Goal: Task Accomplishment & Management: Manage account settings

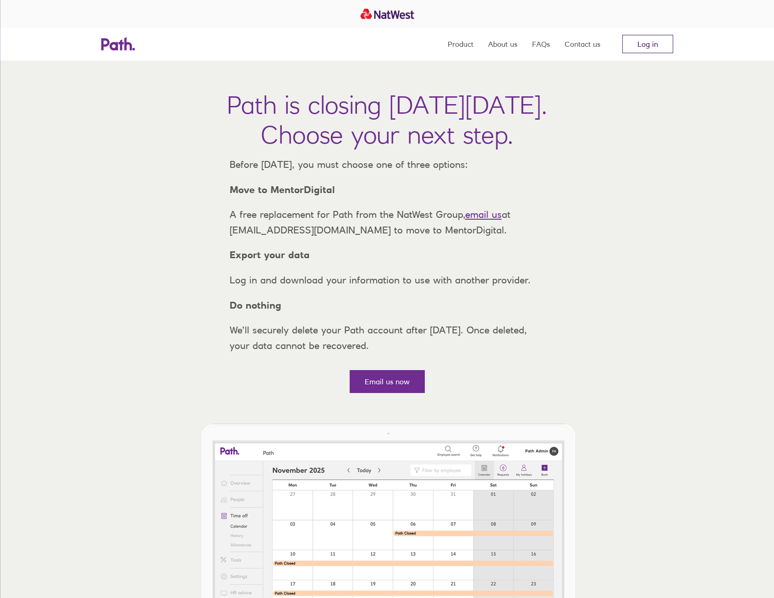
click at [644, 43] on link "Log in" at bounding box center [648, 44] width 51 height 18
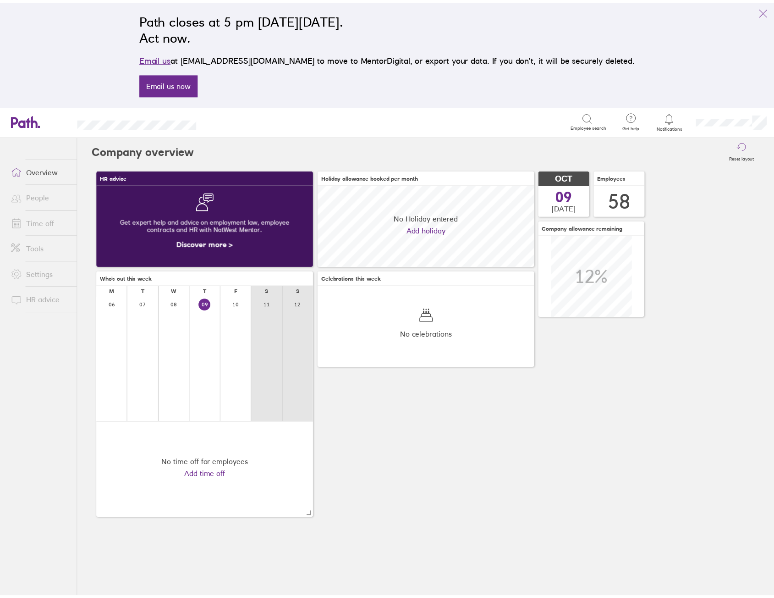
scroll to position [82, 219]
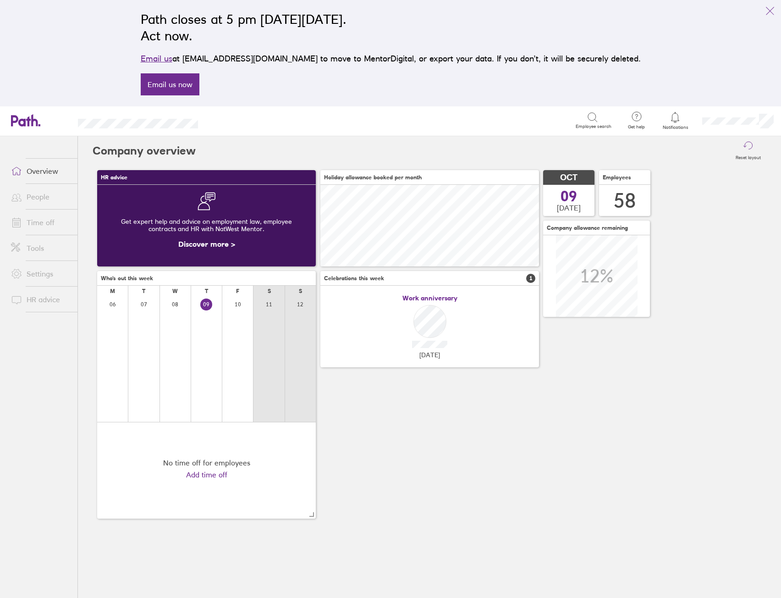
click at [47, 224] on link "Time off" at bounding box center [41, 222] width 74 height 18
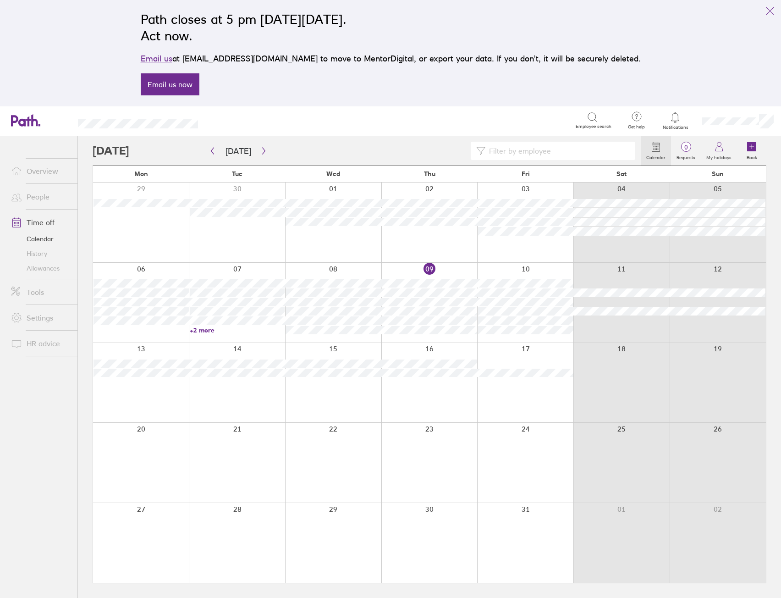
click at [148, 150] on div at bounding box center [367, 151] width 548 height 18
click at [263, 155] on button "button" at bounding box center [263, 150] width 11 height 15
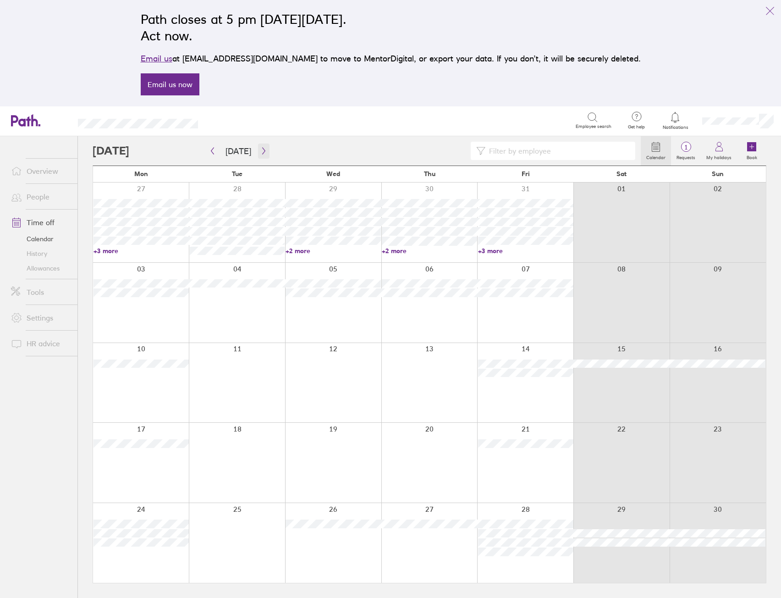
click at [263, 155] on button "button" at bounding box center [263, 150] width 11 height 15
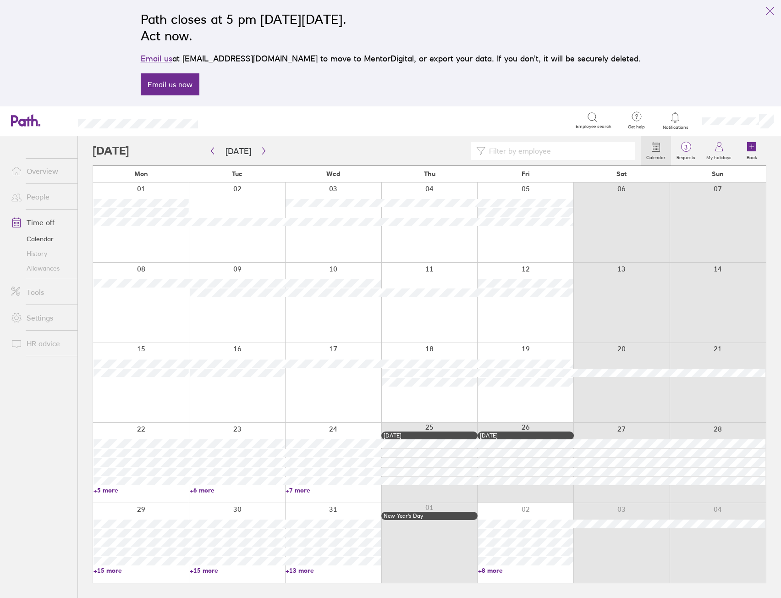
click at [305, 569] on link "+13 more" at bounding box center [333, 570] width 95 height 8
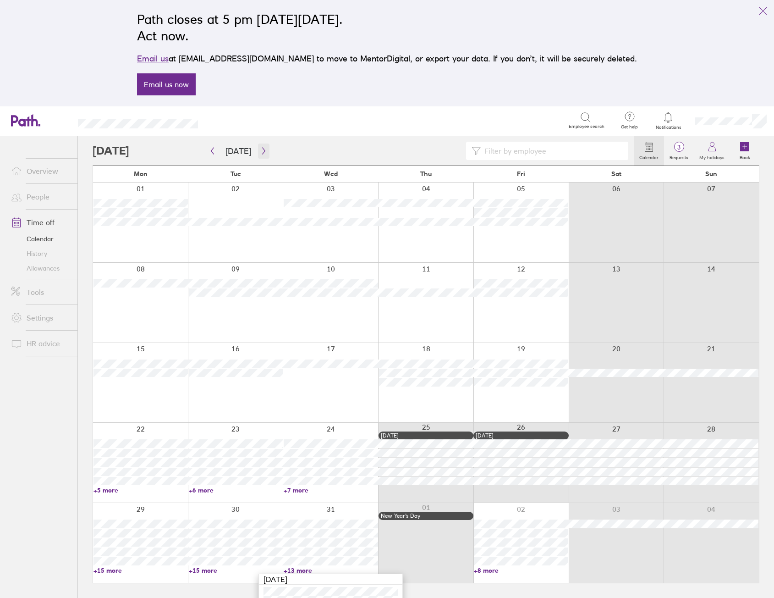
click at [262, 153] on icon "button" at bounding box center [263, 150] width 7 height 7
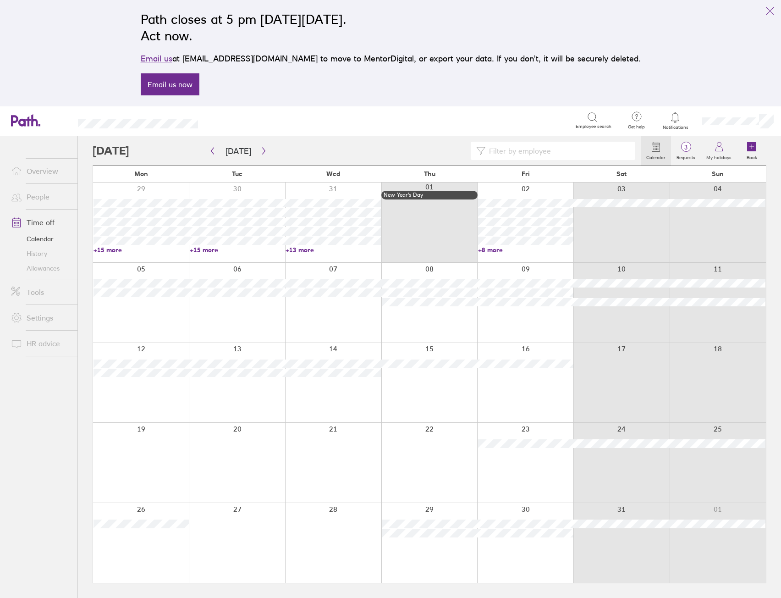
click at [492, 253] on link "+8 more" at bounding box center [525, 250] width 95 height 8
click at [306, 249] on link "+13 more" at bounding box center [333, 250] width 95 height 8
click at [411, 138] on div "Calendar 3 Requests My holidays Book" at bounding box center [430, 150] width 674 height 29
click at [302, 247] on link "+13 more" at bounding box center [333, 250] width 95 height 8
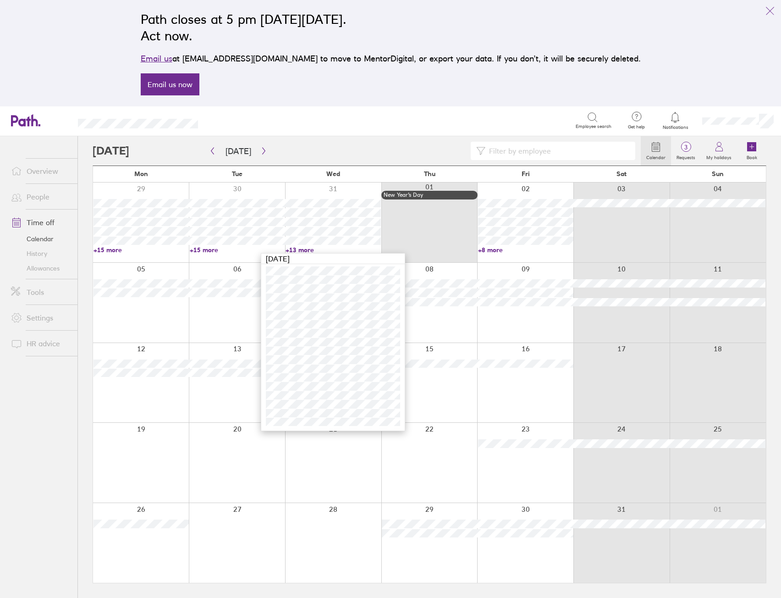
click at [494, 249] on link "+8 more" at bounding box center [525, 250] width 95 height 8
click at [493, 254] on div at bounding box center [525, 222] width 96 height 80
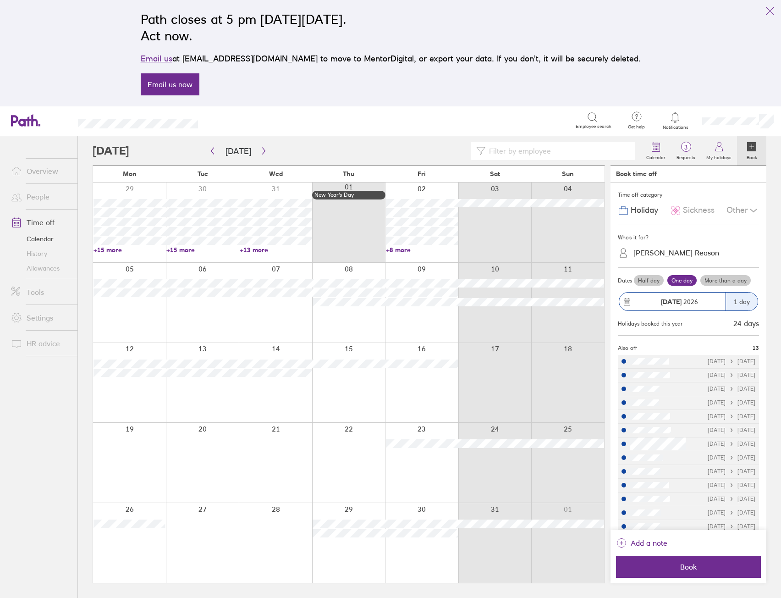
click at [394, 254] on div "29 30 31 01 New Year’s Day 02 03 04 +15 more +15 more +13 more +8 more" at bounding box center [349, 222] width 512 height 80
click at [398, 252] on link "+8 more" at bounding box center [422, 250] width 72 height 8
click at [259, 249] on link "+13 more" at bounding box center [276, 250] width 72 height 8
click at [179, 250] on link "+15 more" at bounding box center [202, 250] width 72 height 8
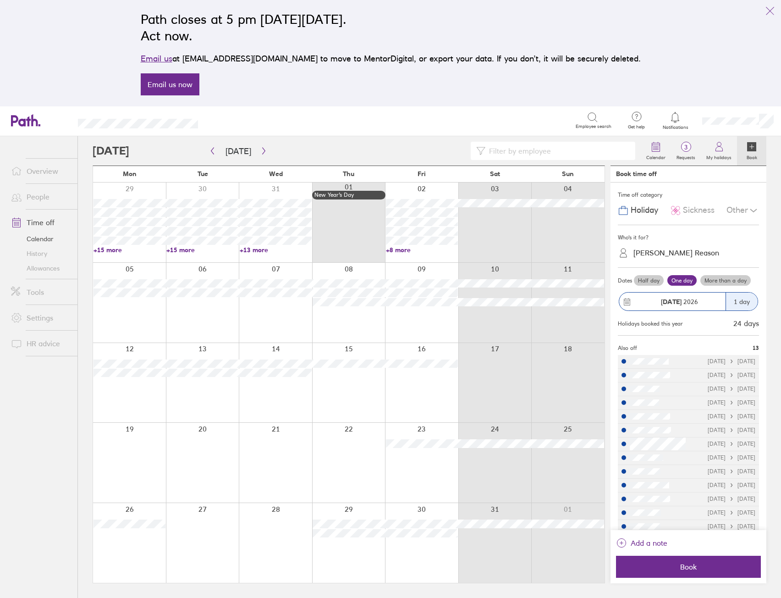
click at [182, 249] on link "+15 more" at bounding box center [202, 250] width 72 height 8
click at [215, 152] on icon "button" at bounding box center [212, 150] width 7 height 7
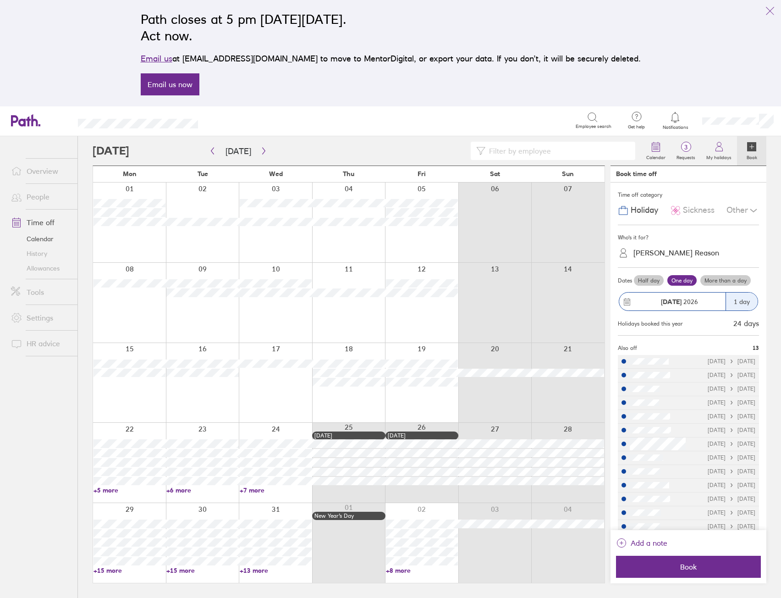
click at [250, 489] on link "+7 more" at bounding box center [276, 490] width 72 height 8
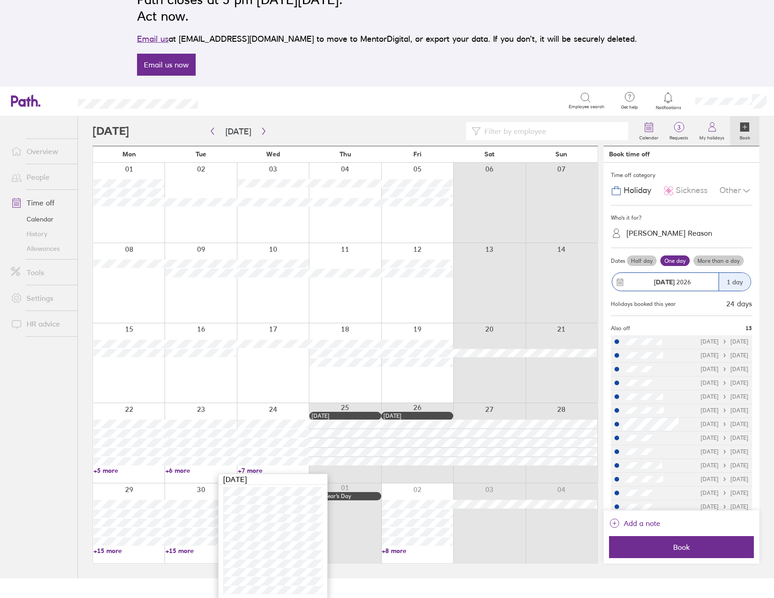
scroll to position [21, 0]
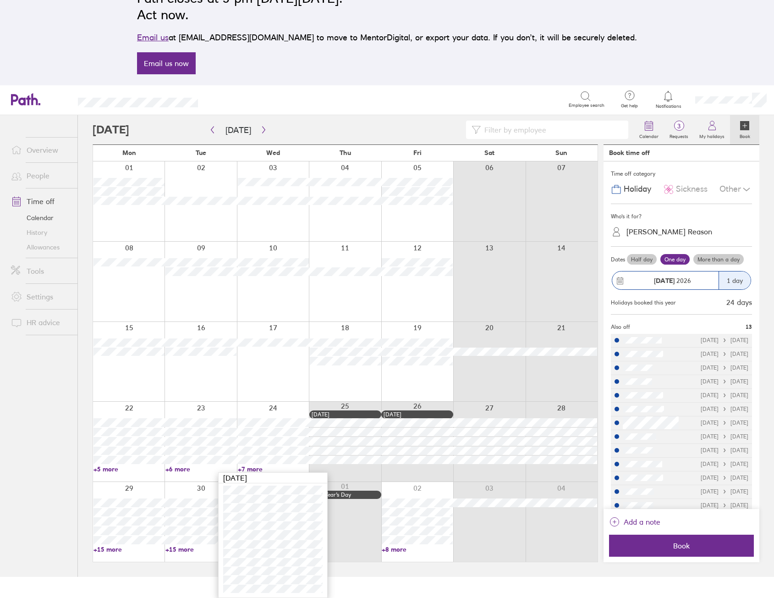
click at [175, 469] on link "+6 more" at bounding box center [201, 469] width 71 height 8
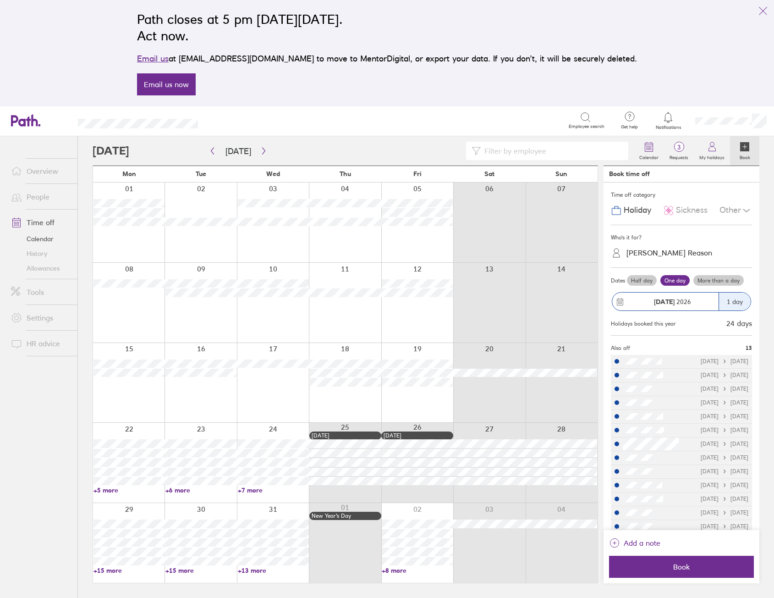
scroll to position [0, 0]
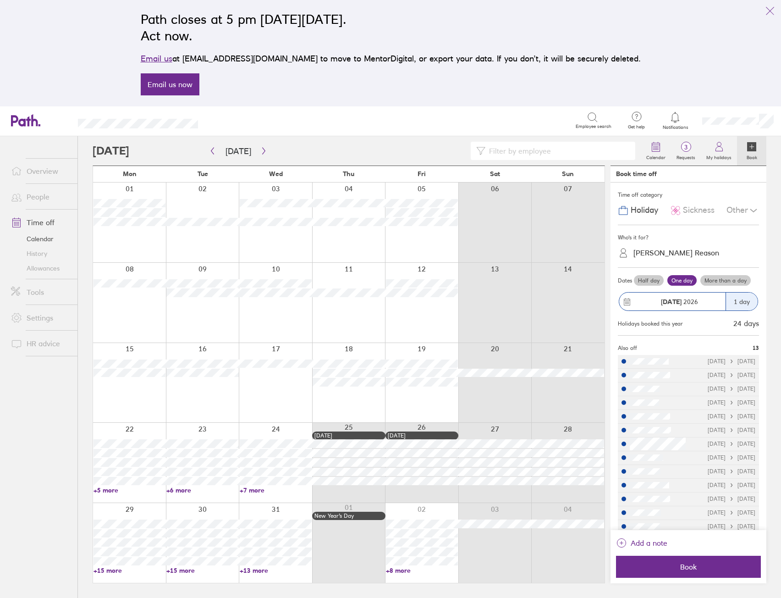
click at [182, 490] on link "+6 more" at bounding box center [202, 490] width 72 height 8
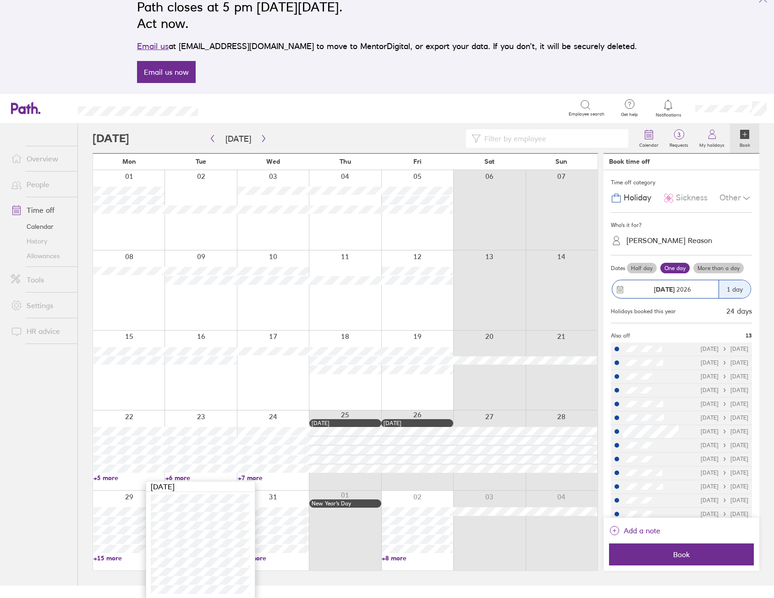
scroll to position [13, 0]
click at [110, 478] on link "+5 more" at bounding box center [129, 477] width 71 height 8
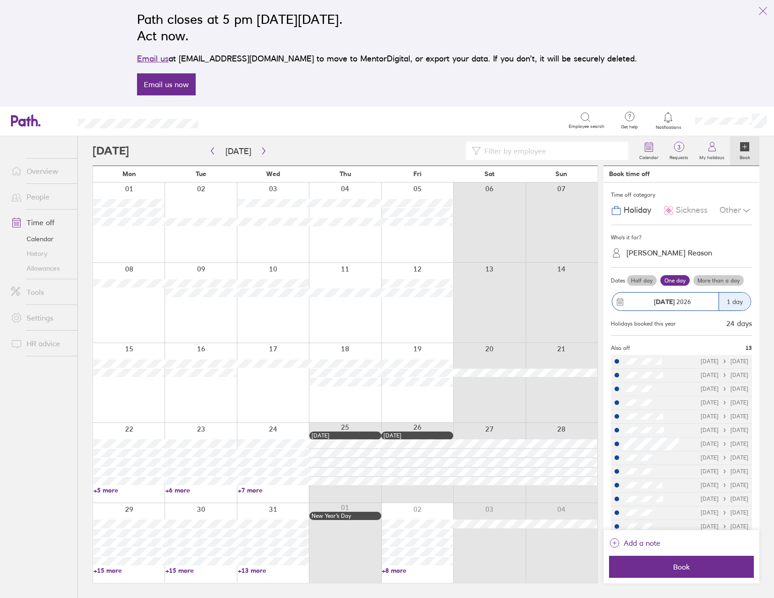
scroll to position [0, 0]
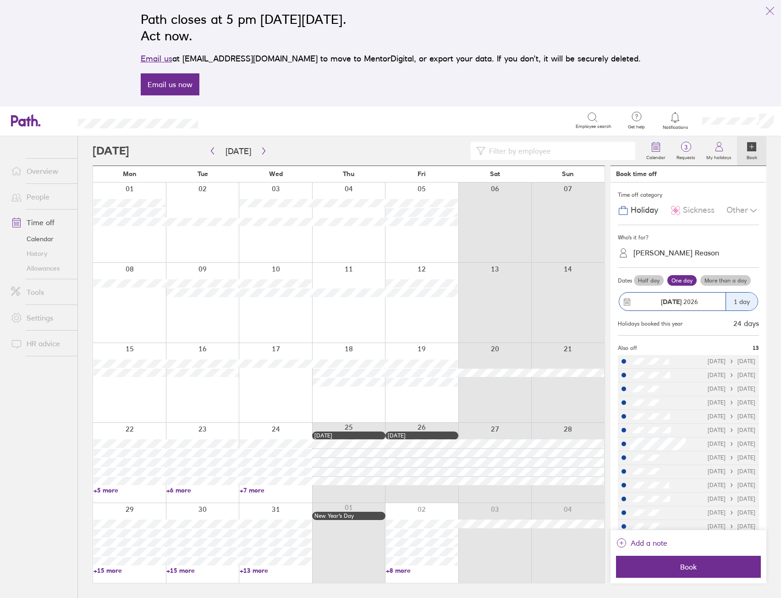
click at [111, 487] on link "+5 more" at bounding box center [130, 490] width 72 height 8
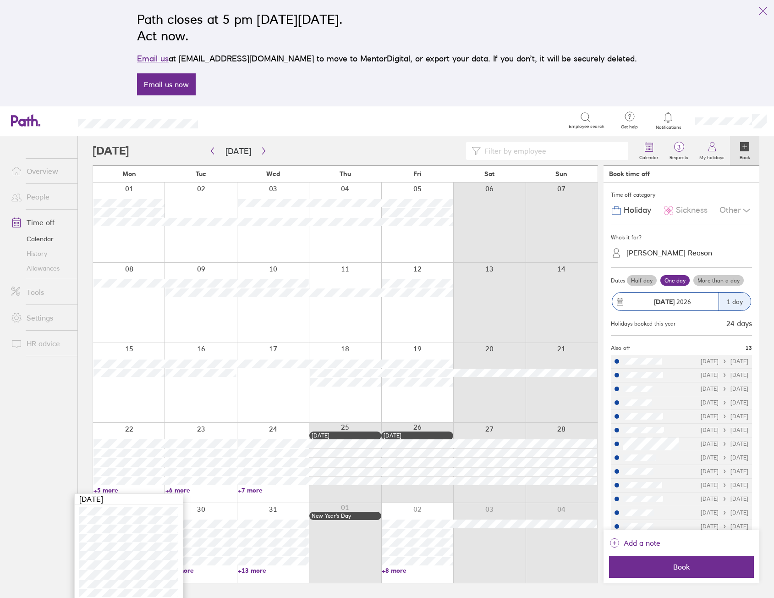
scroll to position [4, 0]
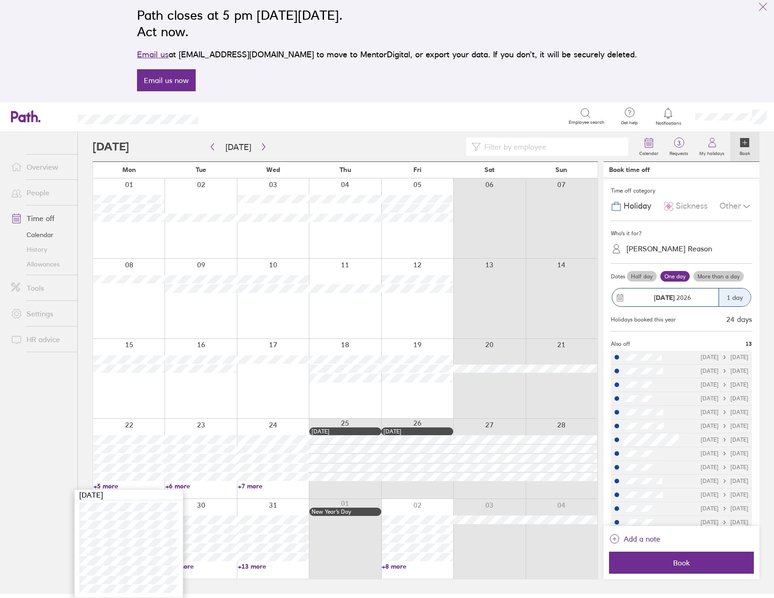
click at [67, 402] on ul "Overview People Time off Calendar History Allowances Tools Settings HR advice" at bounding box center [38, 347] width 77 height 431
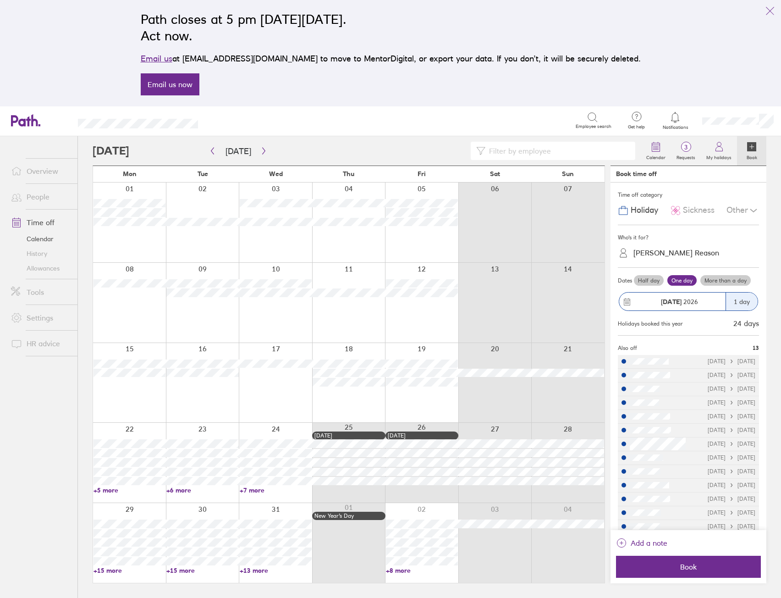
click at [252, 489] on link "+7 more" at bounding box center [276, 490] width 72 height 8
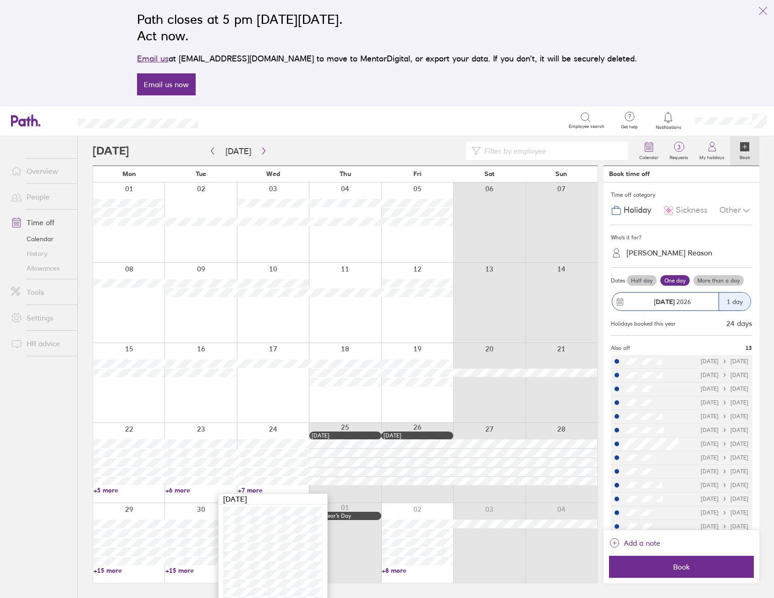
click at [254, 487] on link "+7 more" at bounding box center [273, 490] width 71 height 8
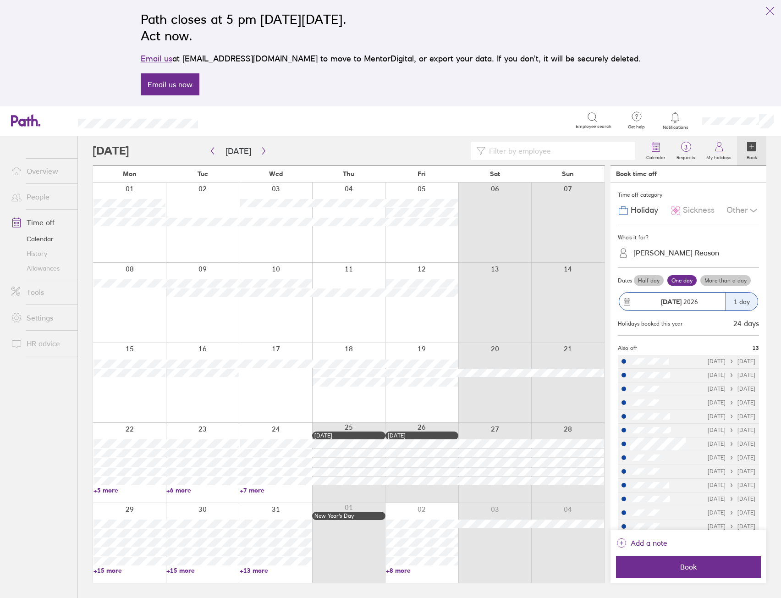
click at [256, 570] on link "+13 more" at bounding box center [276, 570] width 72 height 8
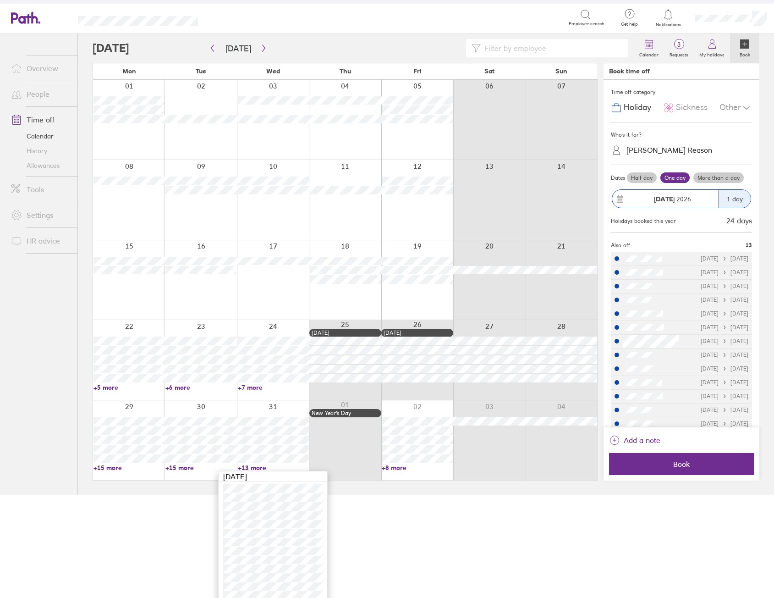
scroll to position [154, 0]
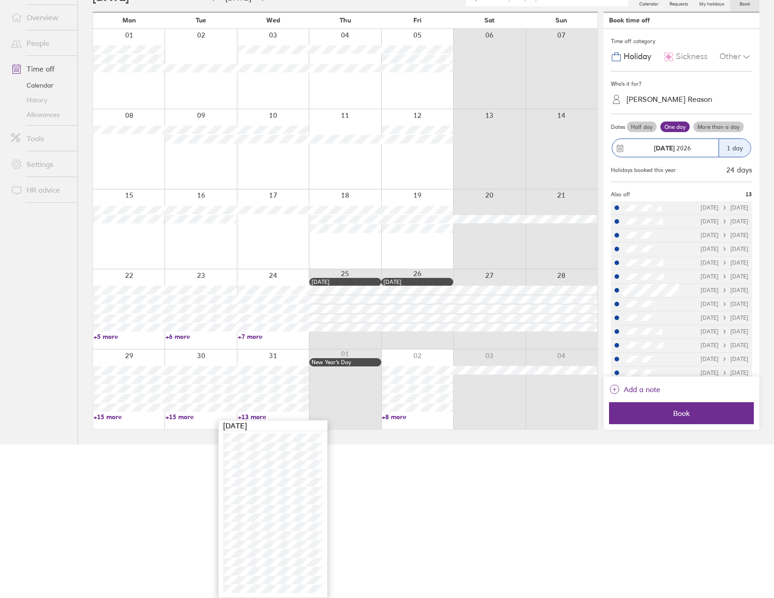
click at [61, 383] on ul "Overview People Time off Calendar History Allowances Tools Settings HR advice" at bounding box center [38, 198] width 77 height 431
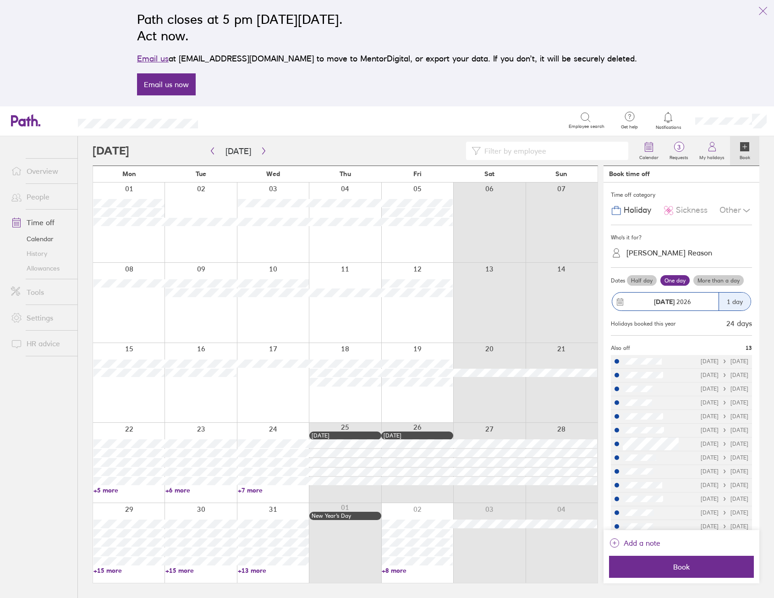
scroll to position [0, 0]
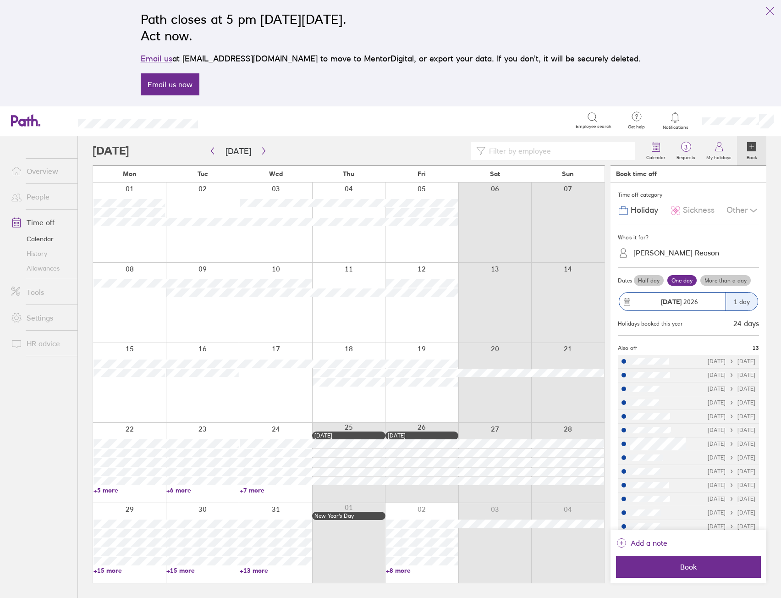
click at [258, 570] on link "+13 more" at bounding box center [276, 570] width 72 height 8
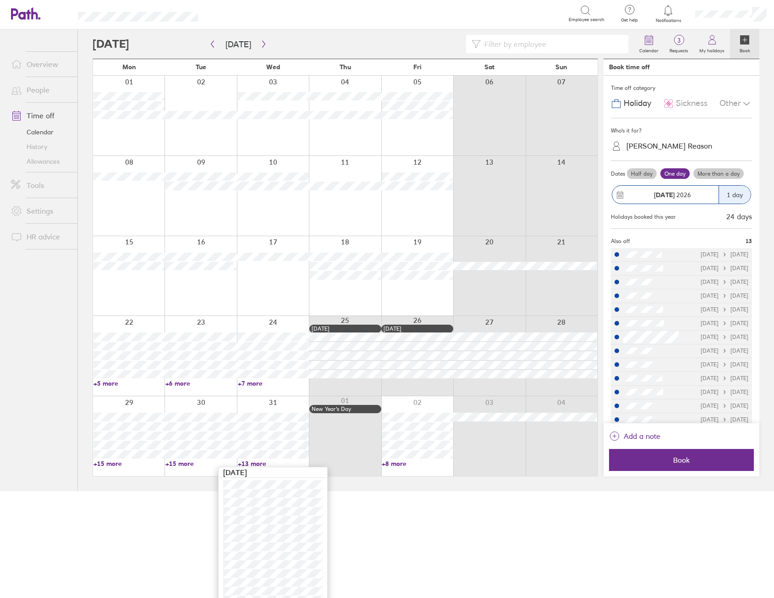
scroll to position [154, 0]
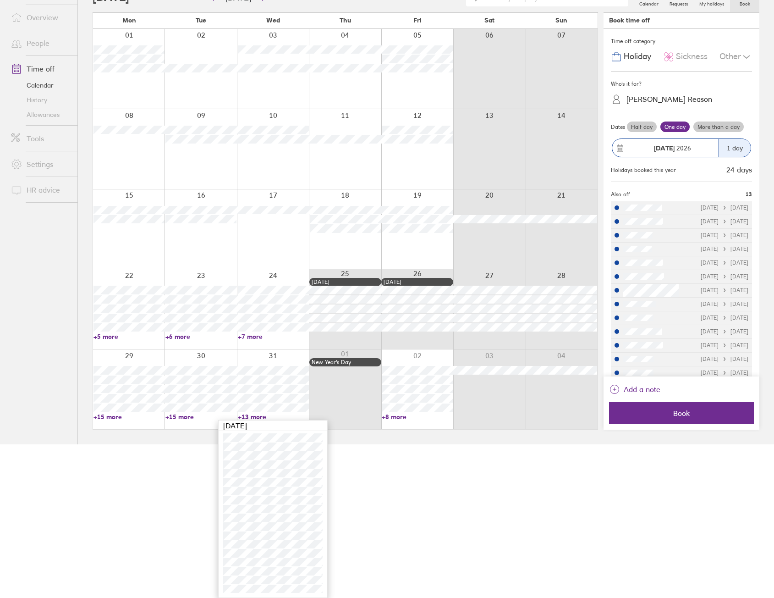
click at [49, 318] on ul "Overview People Time off Calendar History Allowances Tools Settings HR advice" at bounding box center [38, 198] width 77 height 431
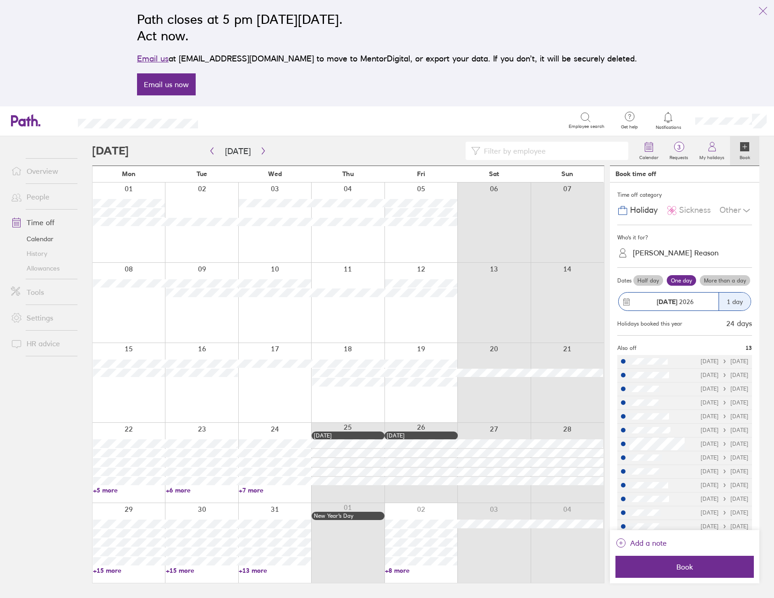
scroll to position [0, 0]
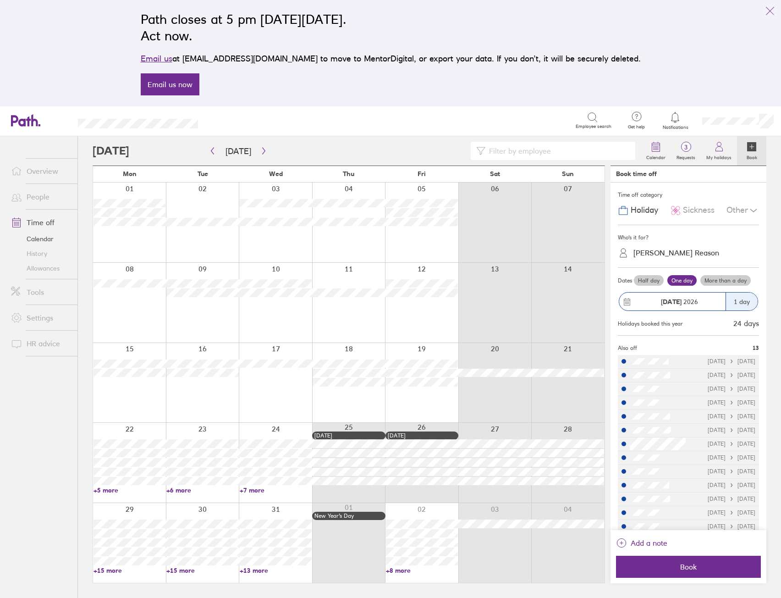
click at [184, 489] on link "+6 more" at bounding box center [202, 490] width 72 height 8
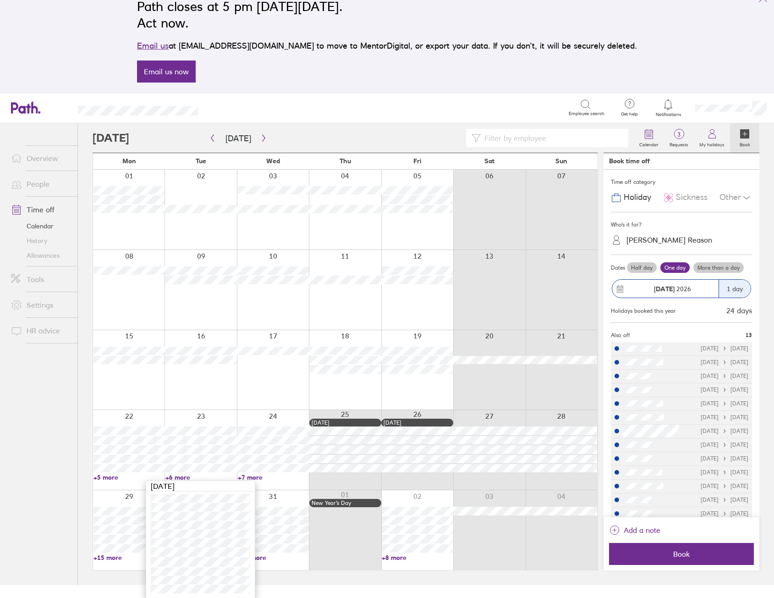
scroll to position [13, 0]
click at [61, 418] on ul "Overview People Time off Calendar History Allowances Tools Settings HR advice" at bounding box center [38, 338] width 77 height 431
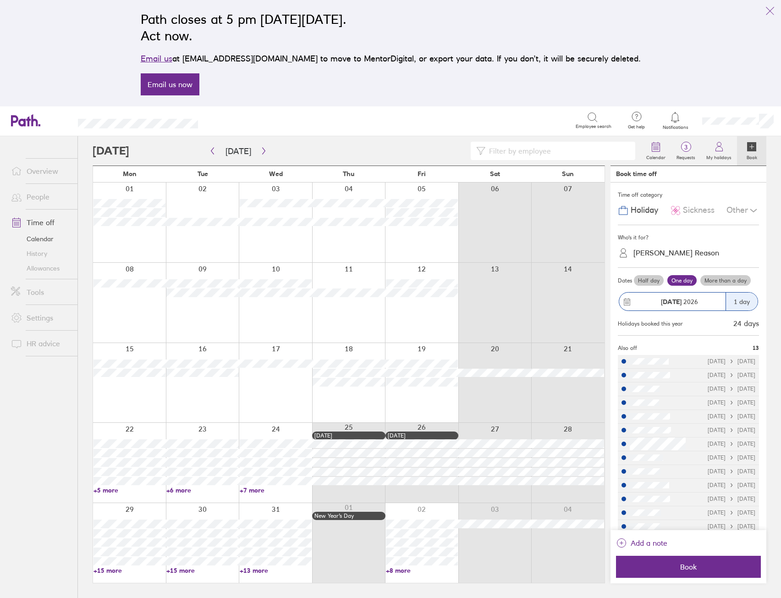
click at [103, 491] on link "+5 more" at bounding box center [130, 490] width 72 height 8
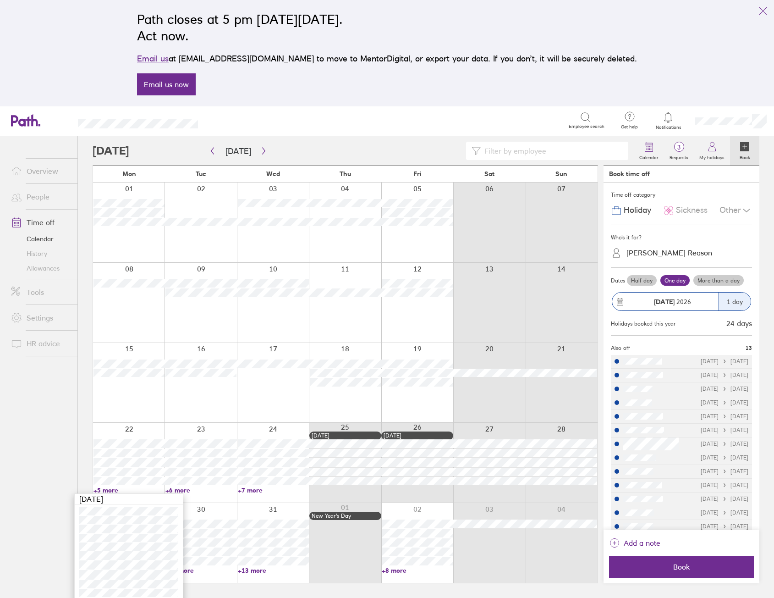
click at [110, 486] on link "+5 more" at bounding box center [129, 490] width 71 height 8
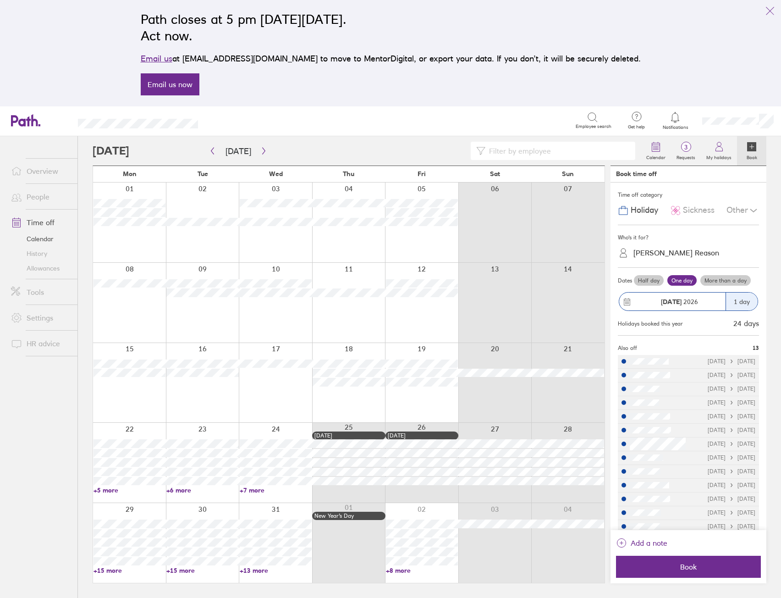
click at [109, 490] on link "+5 more" at bounding box center [130, 490] width 72 height 8
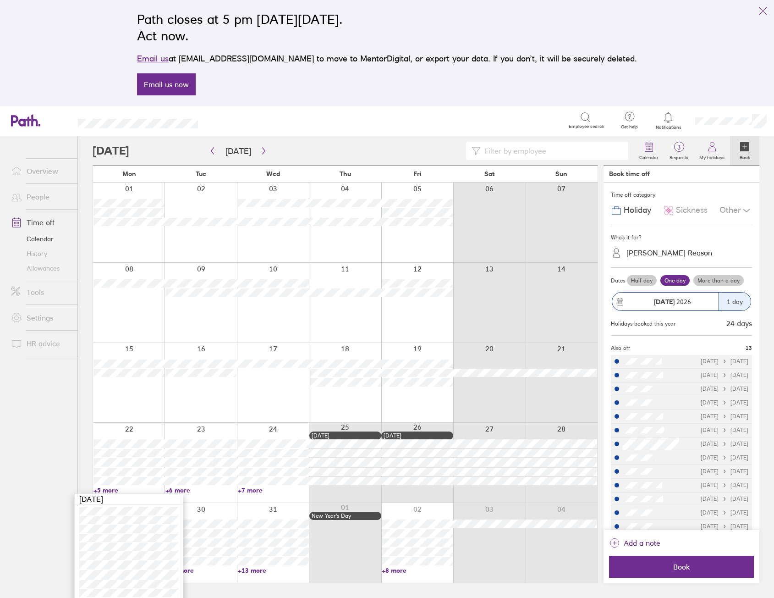
click at [109, 490] on link "+5 more" at bounding box center [129, 490] width 71 height 8
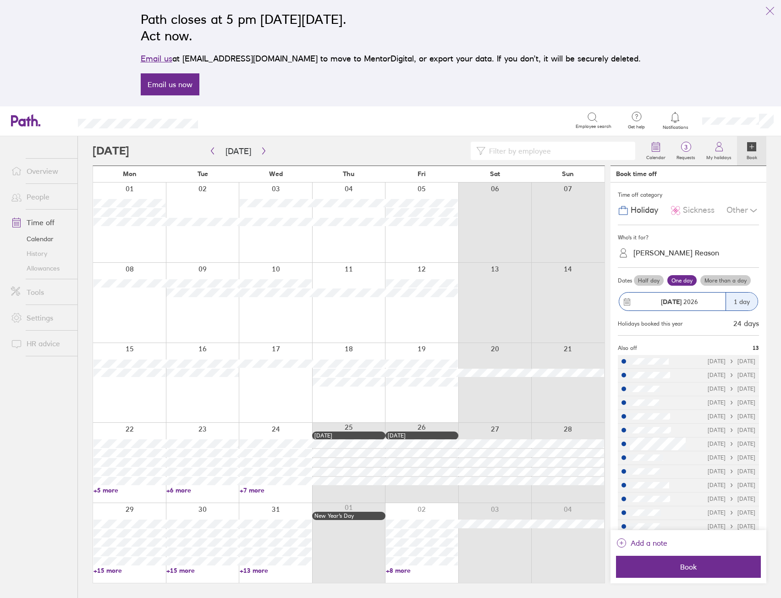
click at [182, 489] on link "+6 more" at bounding box center [202, 490] width 72 height 8
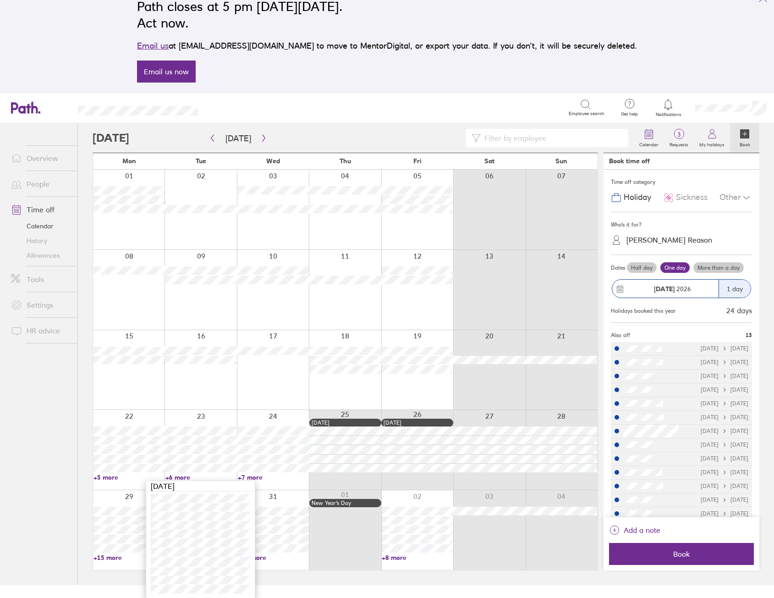
scroll to position [13, 0]
drag, startPoint x: 65, startPoint y: 433, endPoint x: 74, endPoint y: 435, distance: 9.0
click at [64, 433] on ul "Overview People Time off Calendar History Allowances Tools Settings HR advice" at bounding box center [38, 338] width 77 height 431
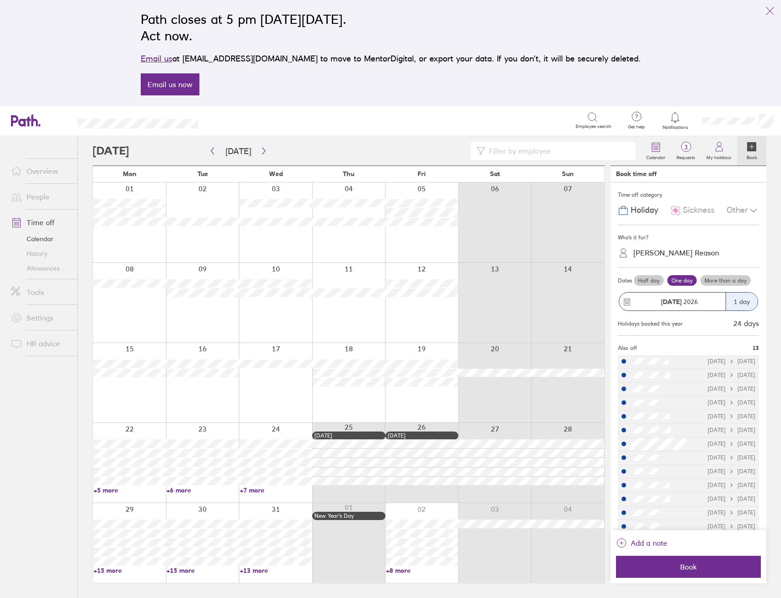
click at [402, 148] on div at bounding box center [367, 151] width 548 height 18
drag, startPoint x: 407, startPoint y: 94, endPoint x: 370, endPoint y: 131, distance: 52.5
click at [365, 128] on div "Search Employee search" at bounding box center [415, 120] width 394 height 17
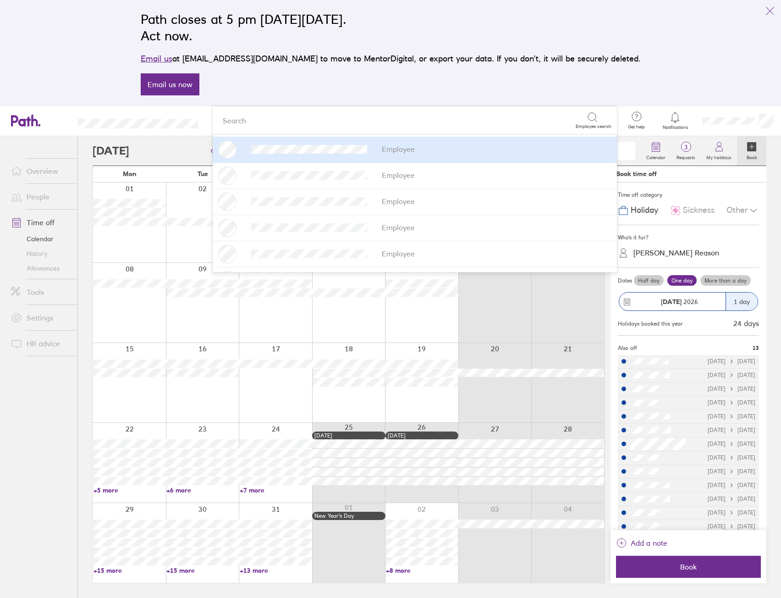
click at [320, 84] on div "Path closes at 5 pm [DATE][DATE]. Act now. Email us at [EMAIL_ADDRESS][DOMAIN_N…" at bounding box center [390, 53] width 515 height 95
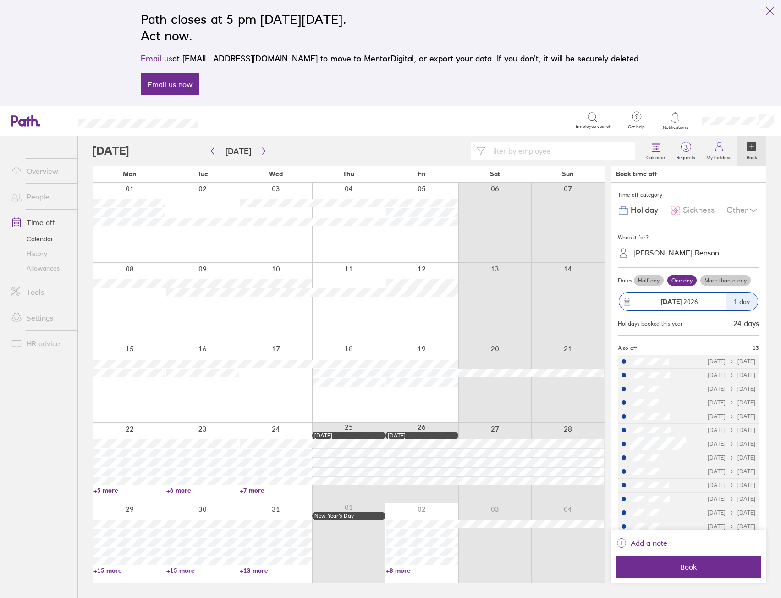
click at [63, 421] on ul "Overview People Time off Calendar History Allowances Tools Settings HR advice" at bounding box center [38, 351] width 77 height 431
click at [105, 489] on link "+5 more" at bounding box center [130, 490] width 72 height 8
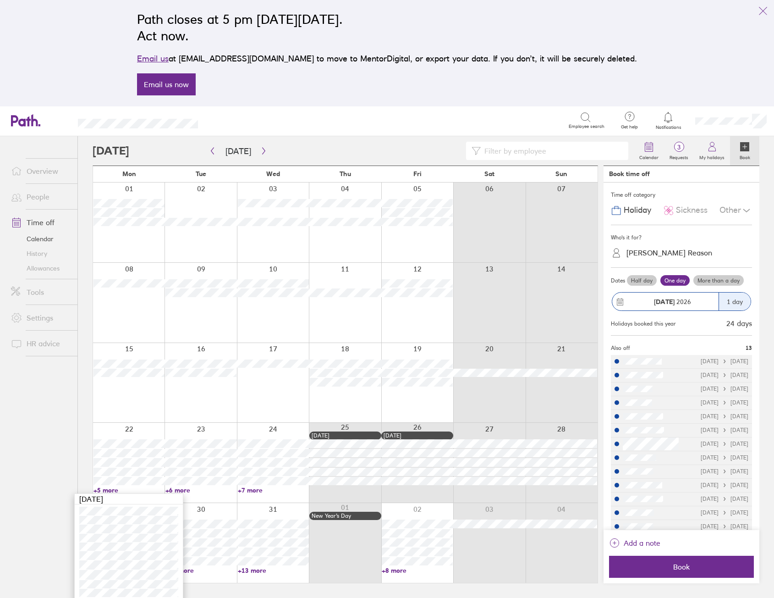
scroll to position [4, 0]
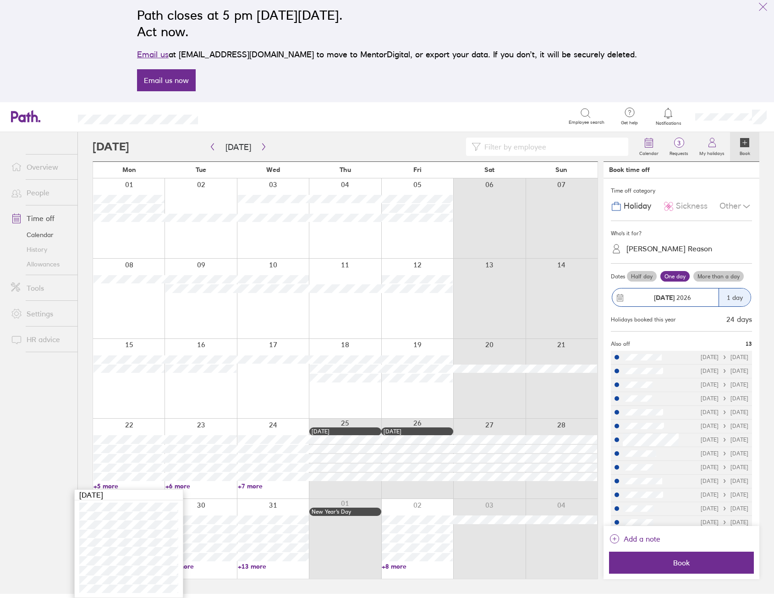
click at [184, 483] on link "+6 more" at bounding box center [201, 486] width 71 height 8
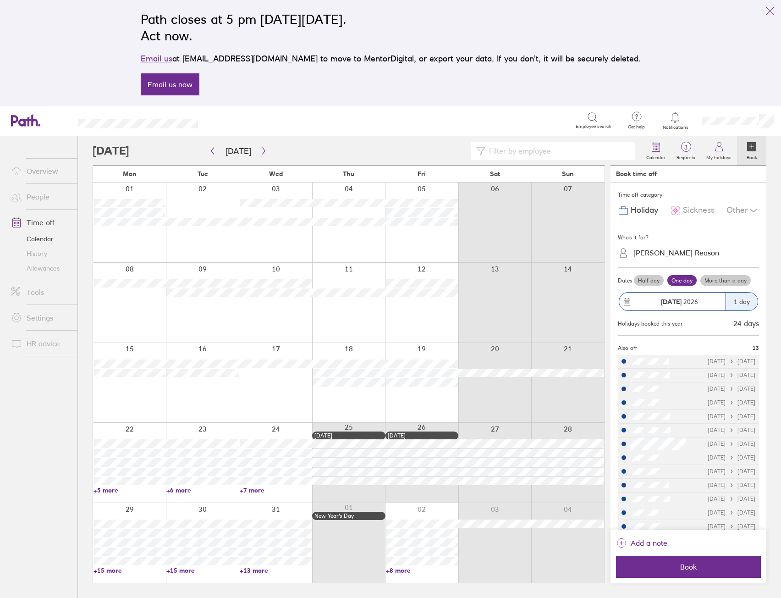
click at [184, 489] on link "+6 more" at bounding box center [202, 490] width 72 height 8
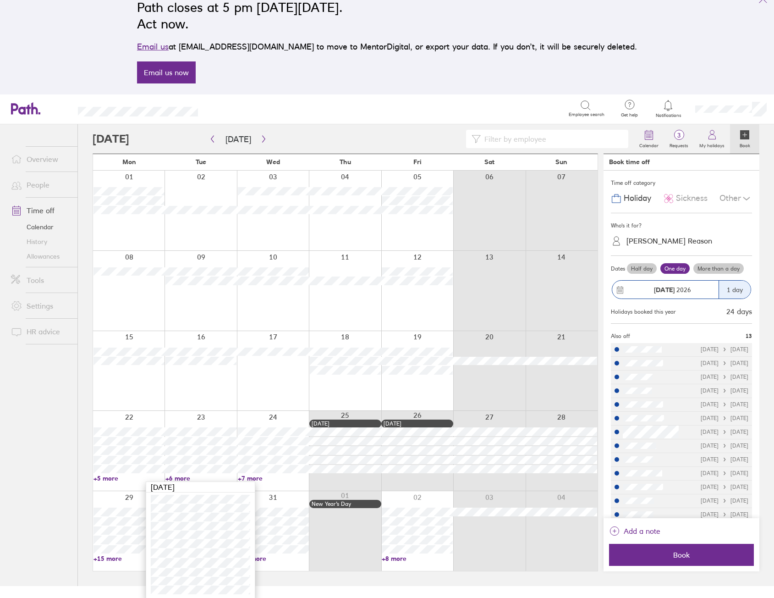
scroll to position [13, 0]
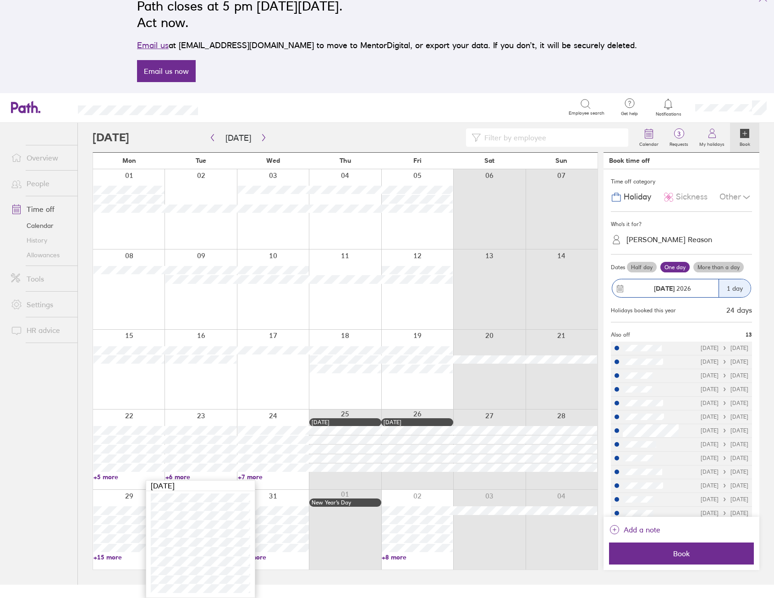
click at [253, 478] on link "+7 more" at bounding box center [273, 477] width 71 height 8
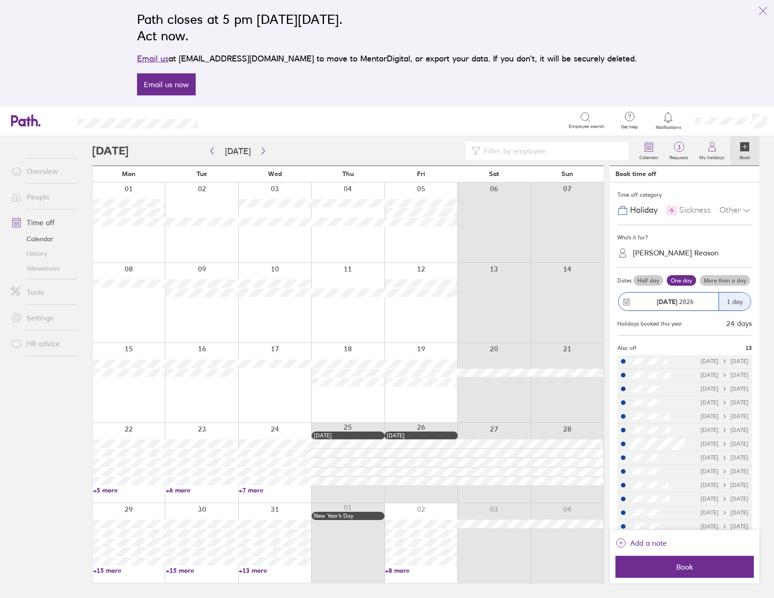
scroll to position [0, 0]
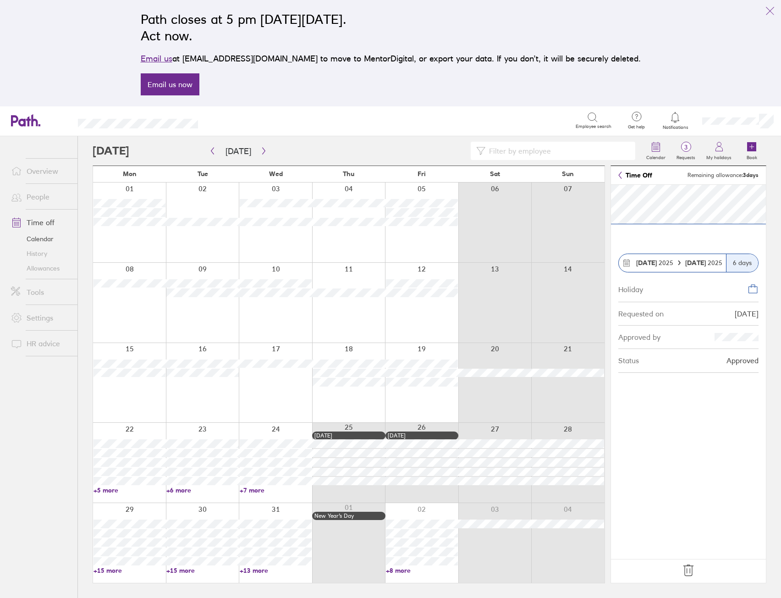
click at [254, 488] on link "+7 more" at bounding box center [276, 490] width 72 height 8
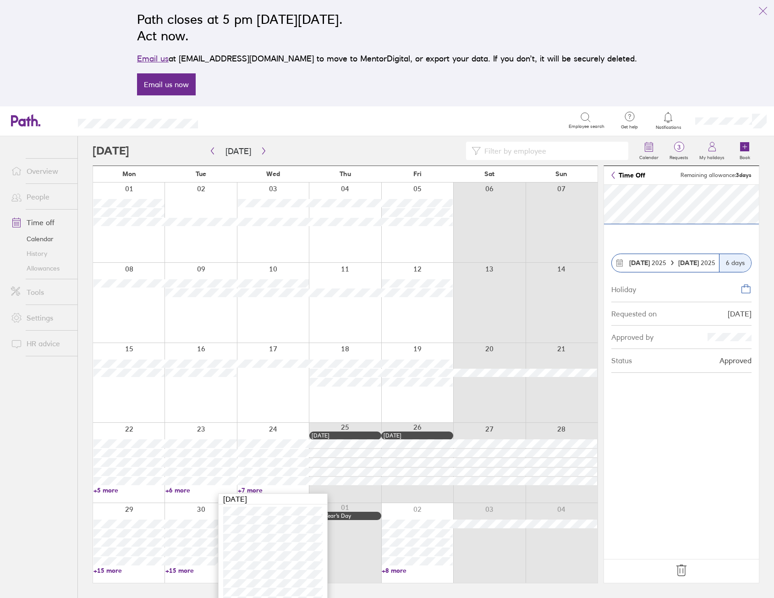
click at [400, 571] on link "+8 more" at bounding box center [417, 570] width 71 height 8
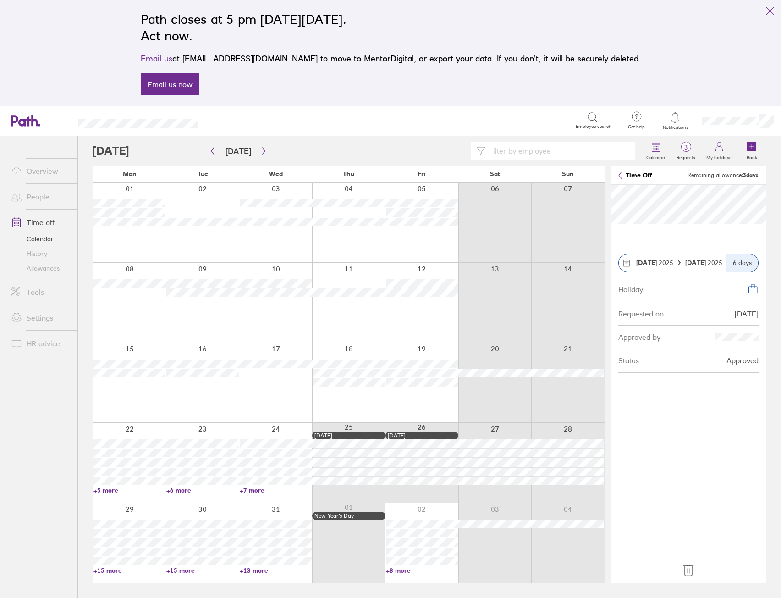
click at [401, 570] on link "+8 more" at bounding box center [422, 570] width 72 height 8
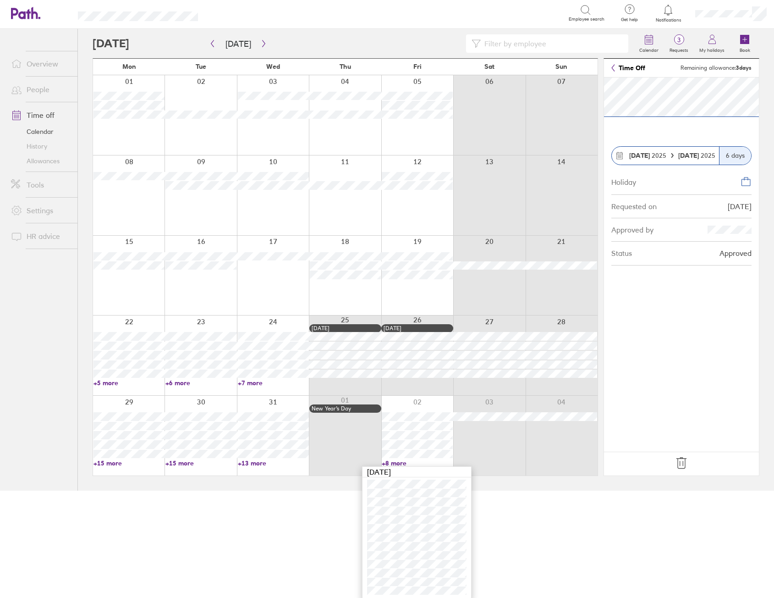
scroll to position [110, 0]
click at [110, 460] on link "+15 more" at bounding box center [129, 461] width 71 height 8
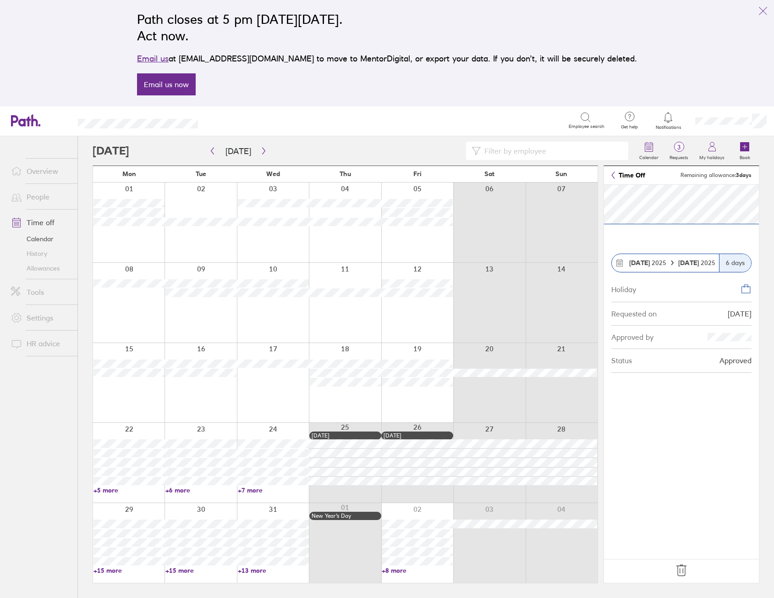
scroll to position [0, 0]
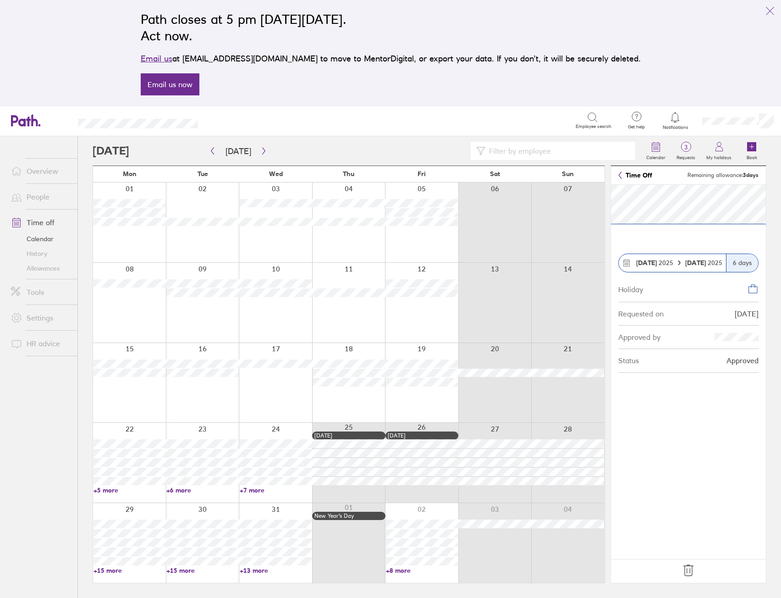
click at [108, 569] on link "+15 more" at bounding box center [130, 570] width 72 height 8
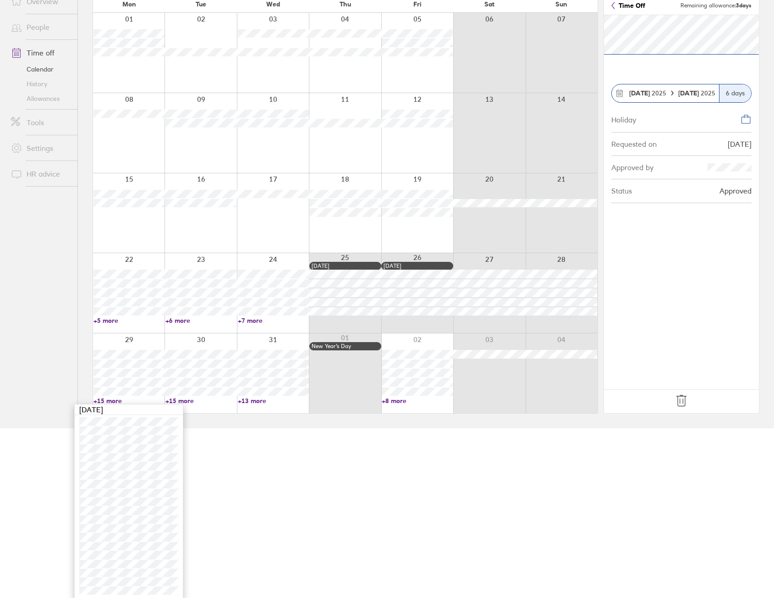
scroll to position [172, 0]
click at [184, 399] on link "+15 more" at bounding box center [201, 399] width 71 height 8
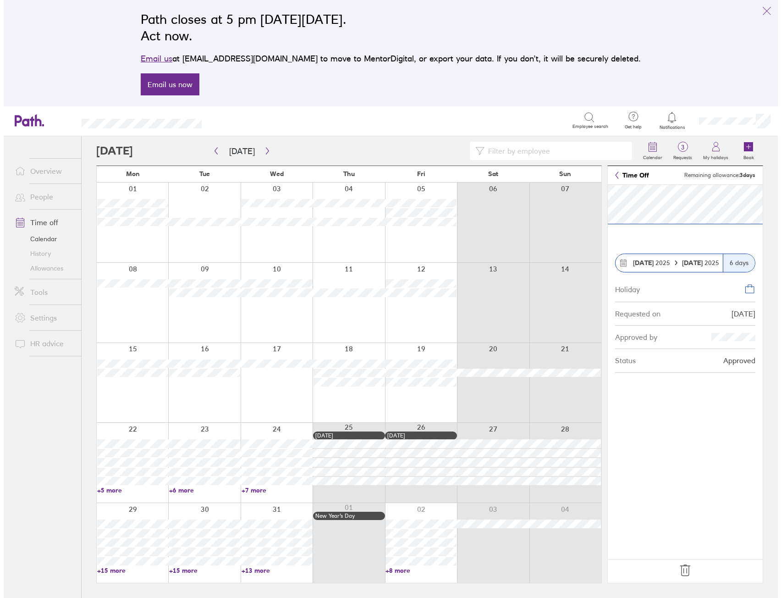
scroll to position [0, 0]
click at [184, 399] on div at bounding box center [202, 383] width 73 height 80
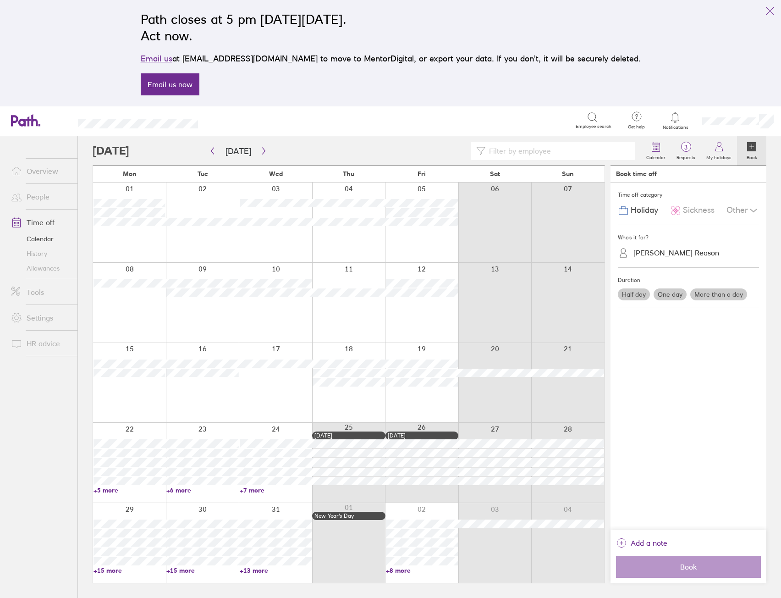
click at [525, 144] on input at bounding box center [558, 150] width 144 height 17
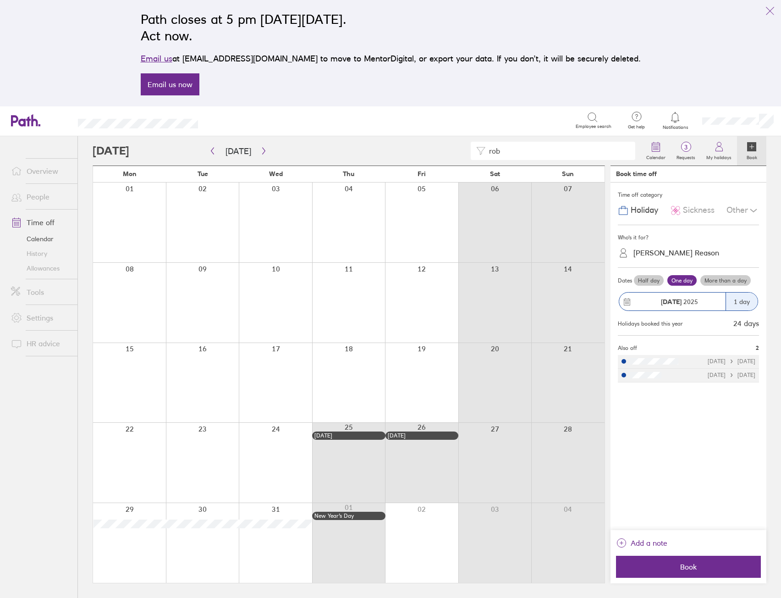
drag, startPoint x: 518, startPoint y: 151, endPoint x: 464, endPoint y: 155, distance: 54.2
click at [464, 155] on div "rob" at bounding box center [367, 151] width 548 height 18
drag, startPoint x: 506, startPoint y: 148, endPoint x: 436, endPoint y: 153, distance: 69.4
click at [438, 153] on div "mic" at bounding box center [367, 151] width 548 height 18
type input "c"
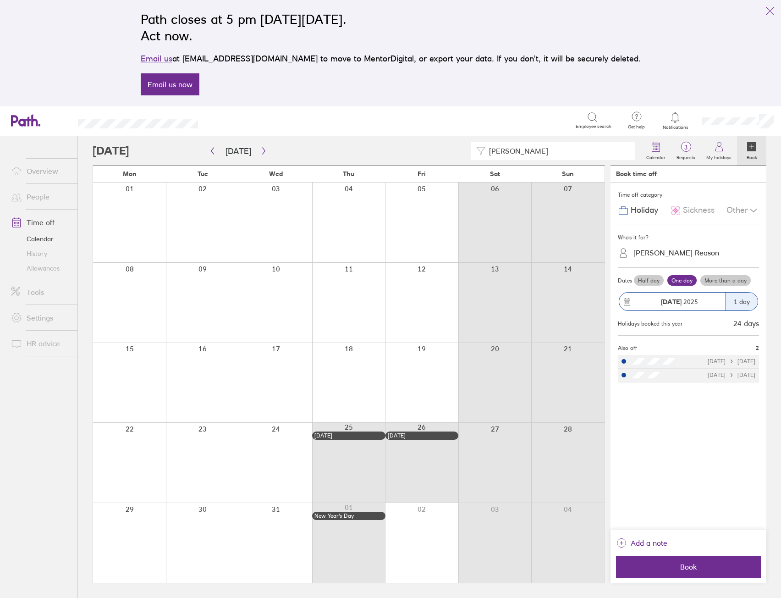
drag, startPoint x: 527, startPoint y: 149, endPoint x: 443, endPoint y: 155, distance: 83.6
click at [444, 155] on div "[PERSON_NAME]" at bounding box center [367, 151] width 548 height 18
click at [541, 146] on input "[PERSON_NAME]" at bounding box center [558, 150] width 144 height 17
drag, startPoint x: 541, startPoint y: 146, endPoint x: 470, endPoint y: 153, distance: 71.0
click at [470, 153] on div "[PERSON_NAME]" at bounding box center [367, 151] width 548 height 18
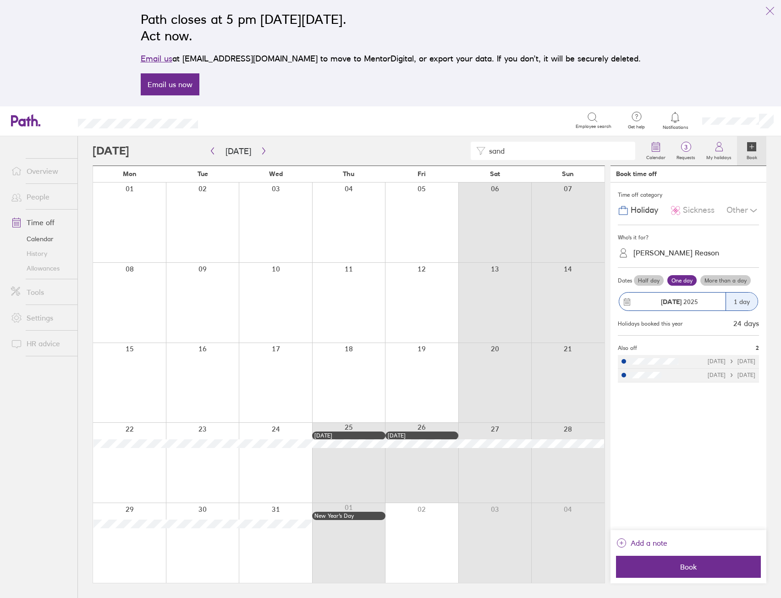
click at [445, 154] on div "sand" at bounding box center [367, 151] width 548 height 18
type input "step"
click at [312, 146] on div "step" at bounding box center [367, 151] width 548 height 18
click at [331, 132] on div "Search Employee search" at bounding box center [415, 120] width 405 height 28
drag, startPoint x: 533, startPoint y: 153, endPoint x: 464, endPoint y: 154, distance: 68.8
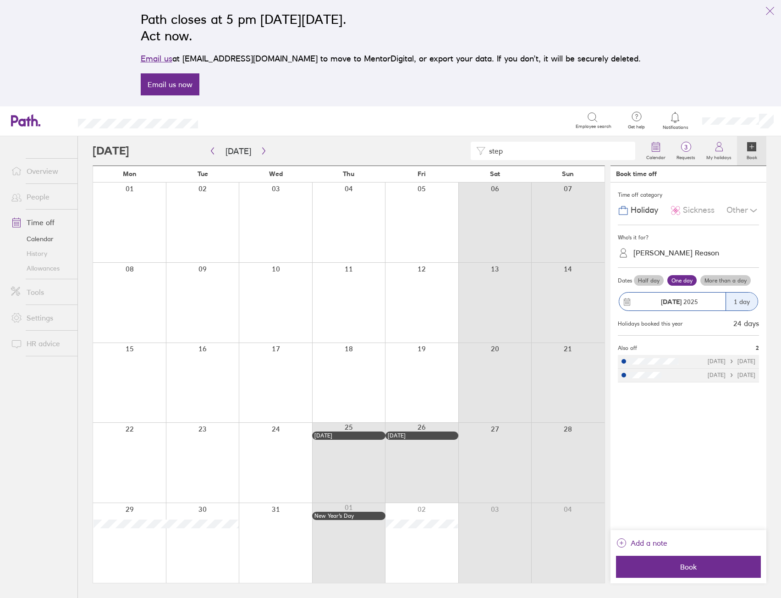
click at [464, 154] on div "step" at bounding box center [367, 151] width 548 height 18
